Goal: Transaction & Acquisition: Download file/media

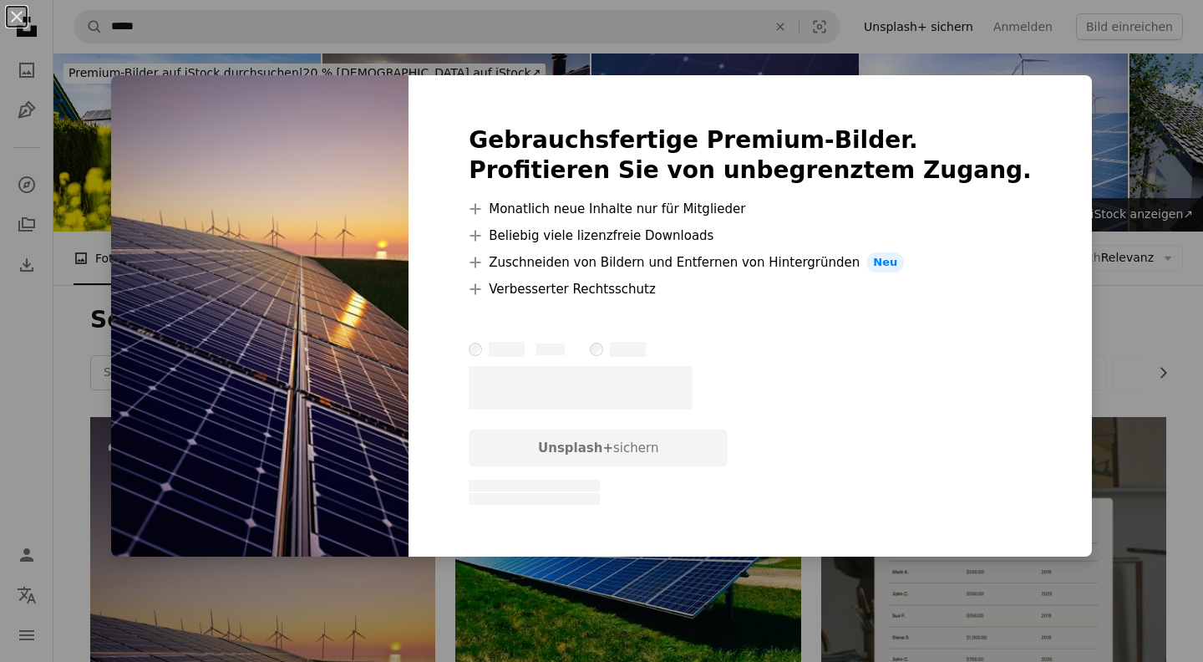
scroll to position [401, 0]
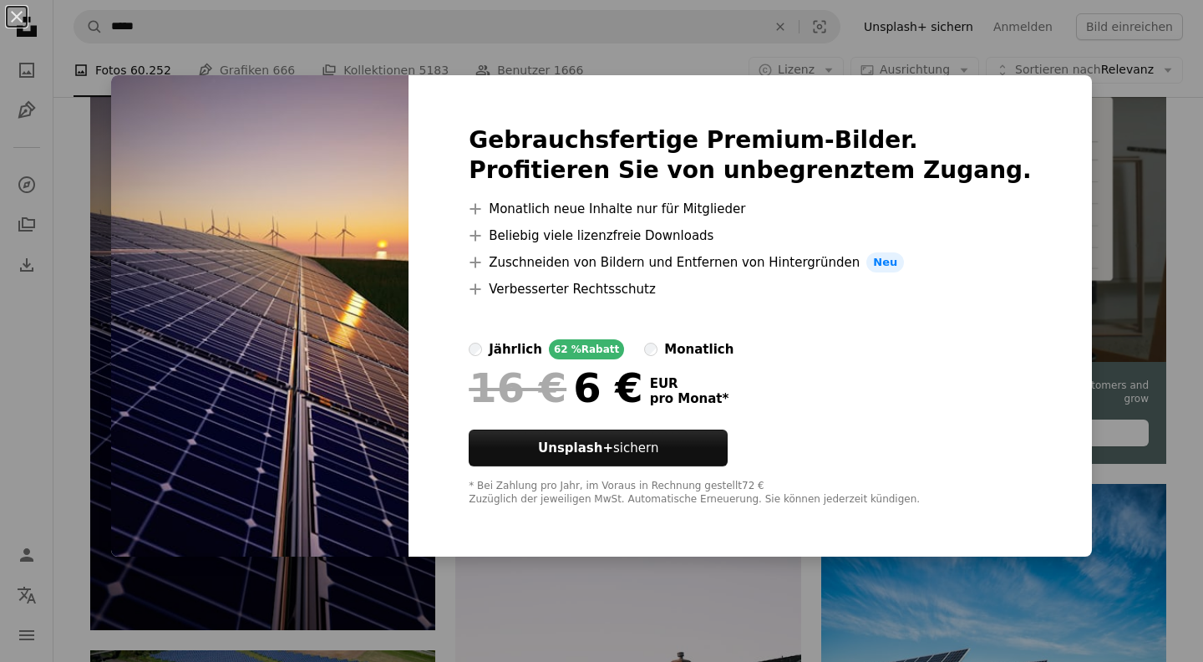
click at [308, 587] on div "An X shape Gebrauchsfertige Premium-Bilder. Profitieren Sie von unbegrenztem Zu…" at bounding box center [601, 331] width 1203 height 662
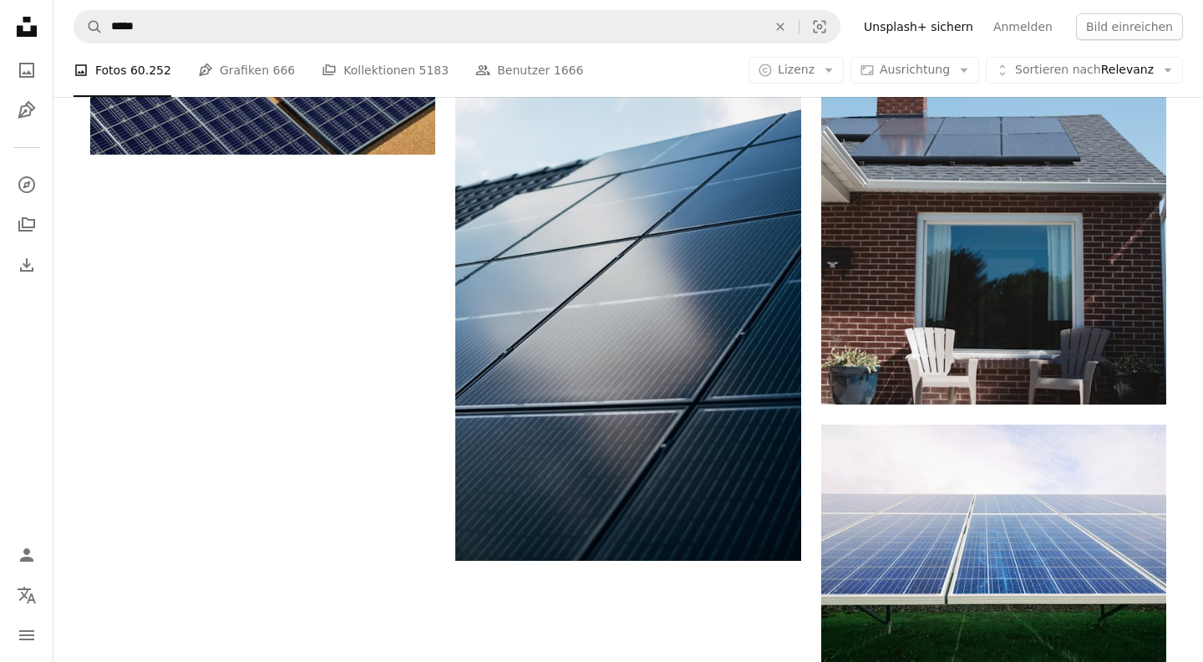
scroll to position [2251, 0]
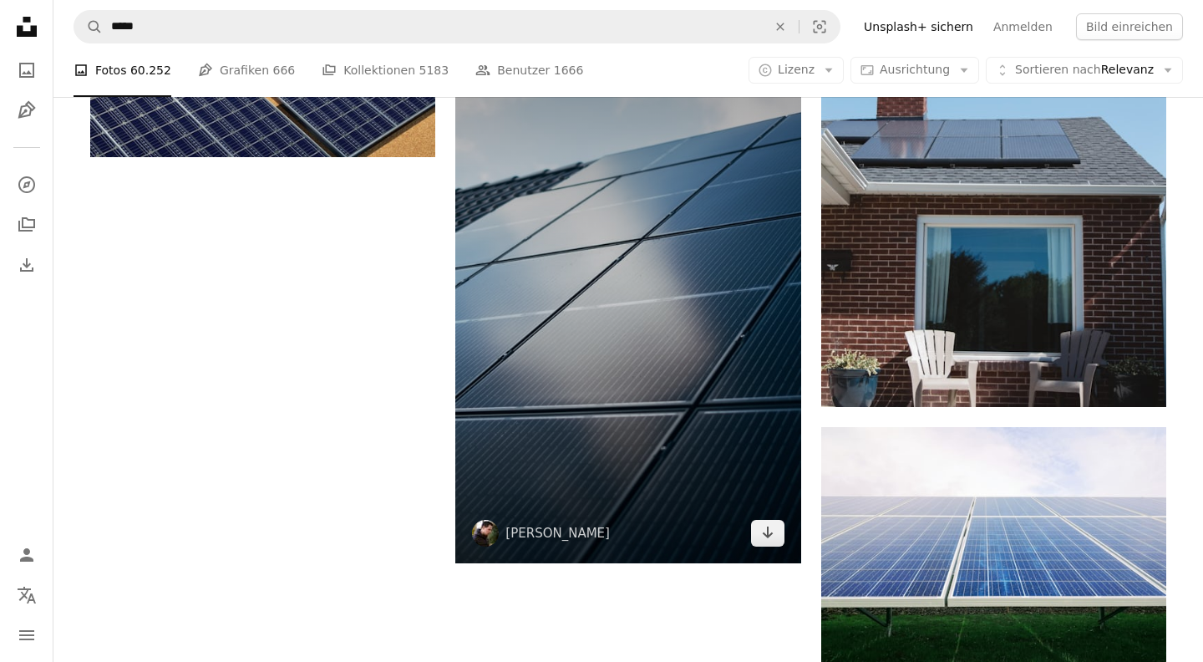
click at [634, 374] on img at bounding box center [627, 304] width 345 height 518
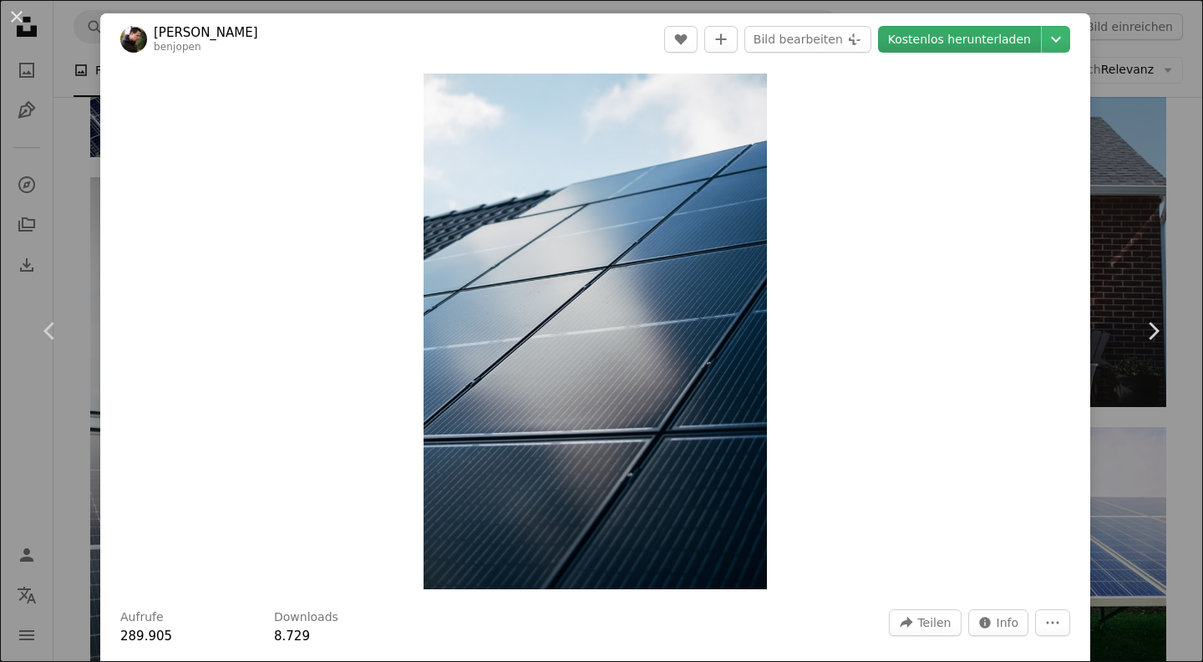
click at [934, 40] on link "Kostenlos herunterladen" at bounding box center [959, 39] width 163 height 27
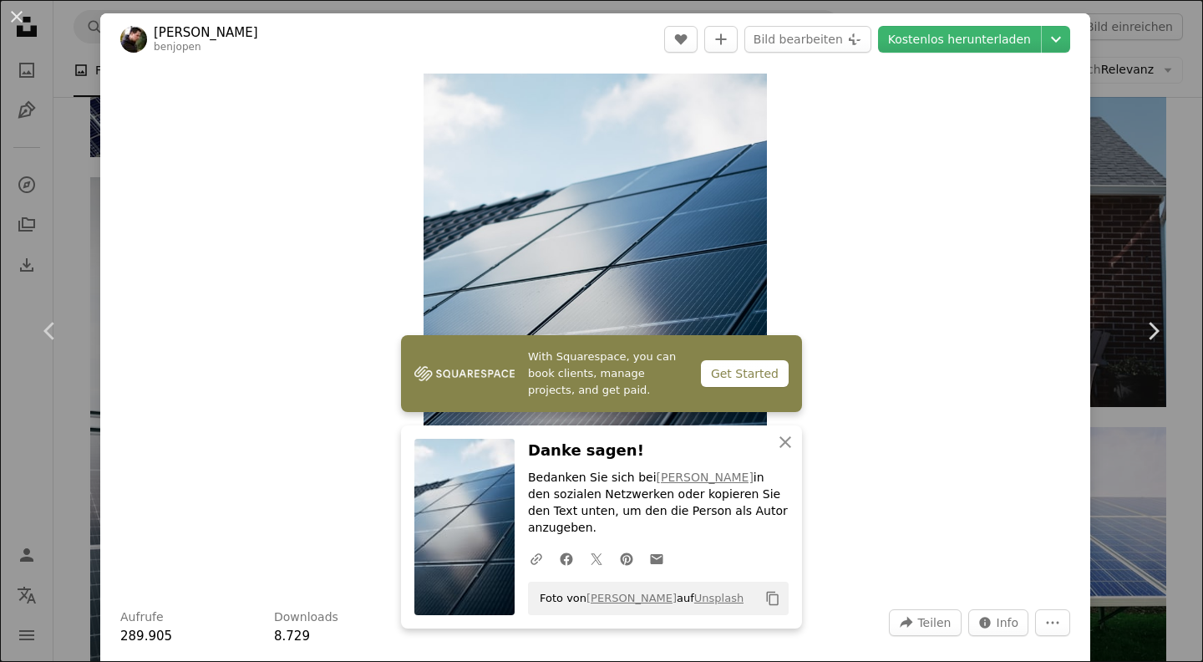
scroll to position [18, 0]
